Goal: Information Seeking & Learning: Understand process/instructions

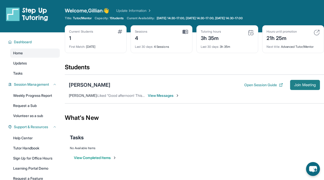
click at [295, 86] on span "Join Meeting" at bounding box center [306, 85] width 22 height 3
click at [159, 95] on span "View Messages" at bounding box center [164, 95] width 32 height 5
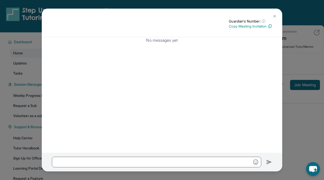
click at [276, 14] on img at bounding box center [275, 16] width 4 height 4
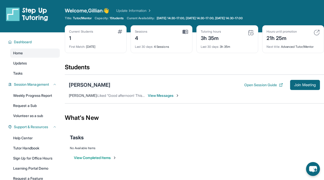
click at [94, 85] on div "[PERSON_NAME]" at bounding box center [90, 85] width 42 height 7
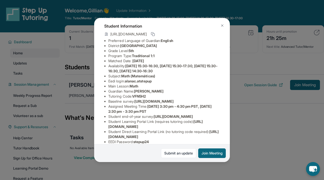
scroll to position [26, 0]
drag, startPoint x: 156, startPoint y: 82, endPoint x: 127, endPoint y: 79, distance: 28.8
click at [127, 79] on li "Eedi login : [PERSON_NAME].atstepup" at bounding box center [164, 81] width 112 height 5
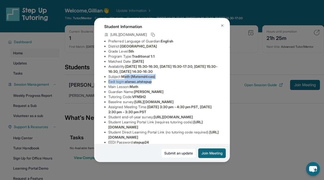
copy ul "ath (Matemáticas) Eedi login : alanac.atstepup"
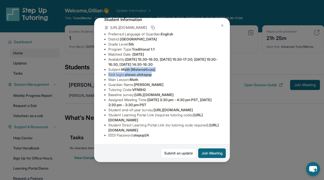
scroll to position [36, 0]
click at [180, 77] on li "Main Lesson : Math" at bounding box center [164, 79] width 112 height 5
